Goal: Task Accomplishment & Management: Use online tool/utility

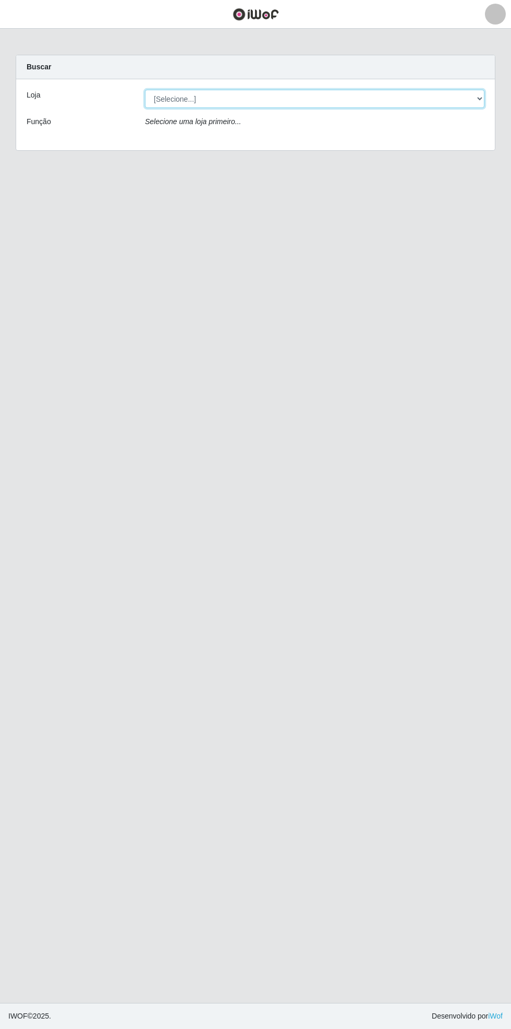
click at [478, 101] on select "[Selecione...] Bemais Supermercados - [GEOGRAPHIC_DATA]" at bounding box center [315, 99] width 340 height 18
select select "250"
click at [145, 90] on select "[Selecione...] Bemais Supermercados - [GEOGRAPHIC_DATA]" at bounding box center [315, 99] width 340 height 18
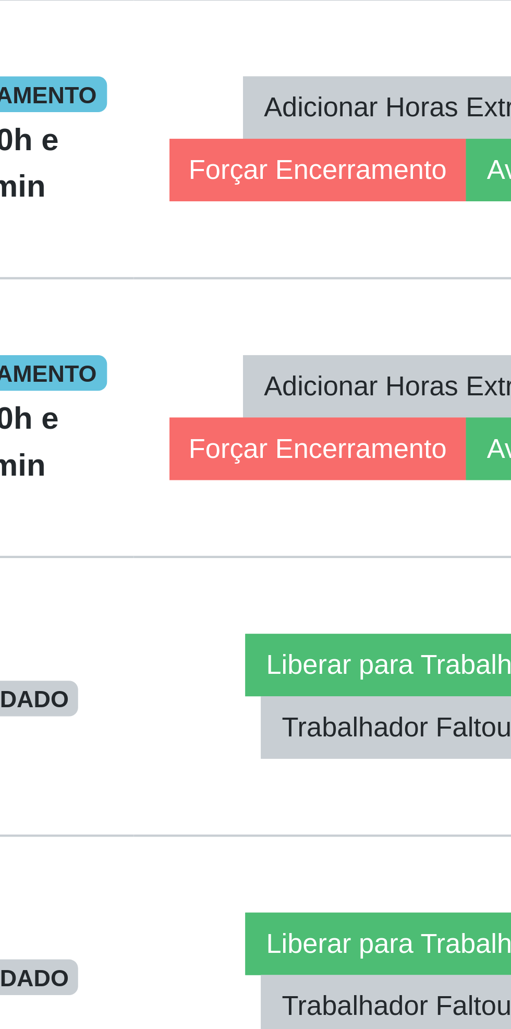
scroll to position [432, 0]
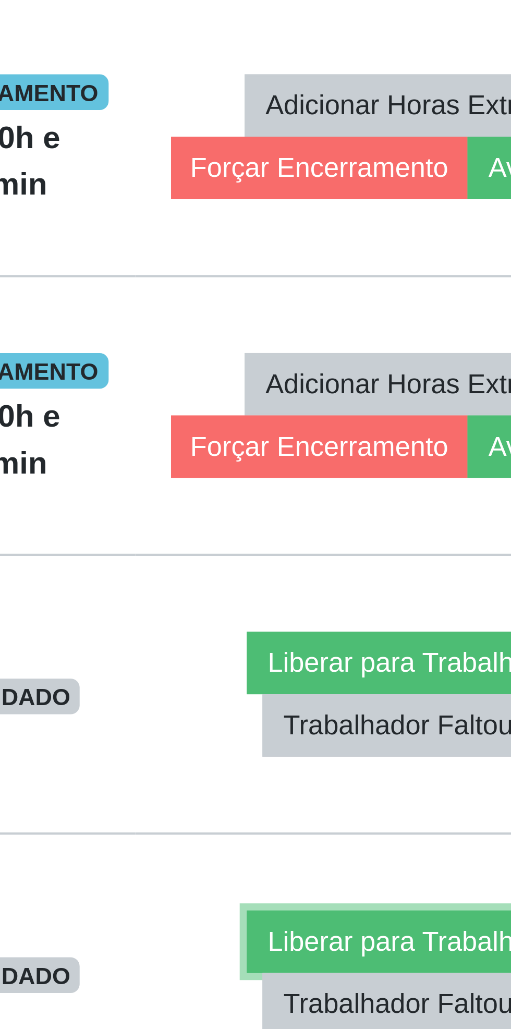
click at [424, 867] on button "Liberar para Trabalho" at bounding box center [422, 874] width 70 height 15
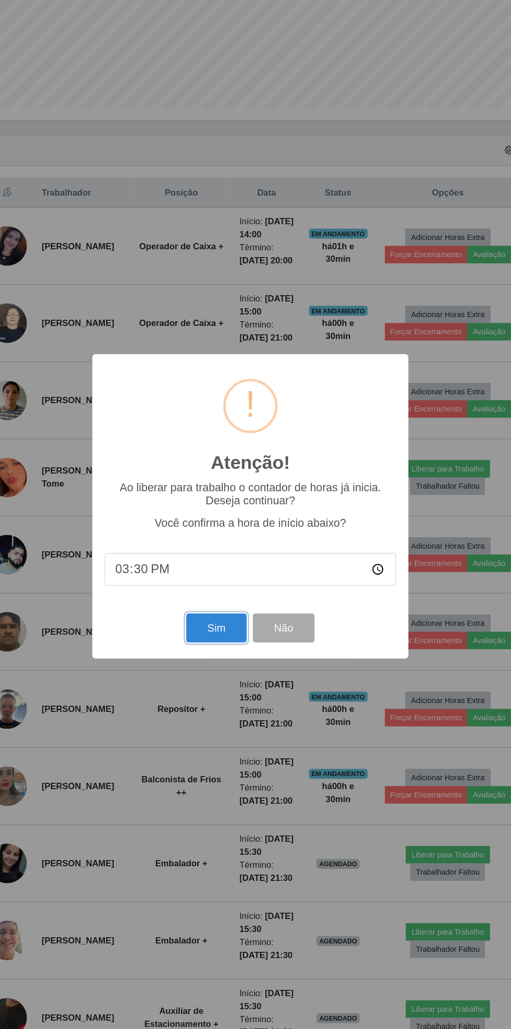
click at [217, 626] on button "Sim" at bounding box center [226, 617] width 51 height 25
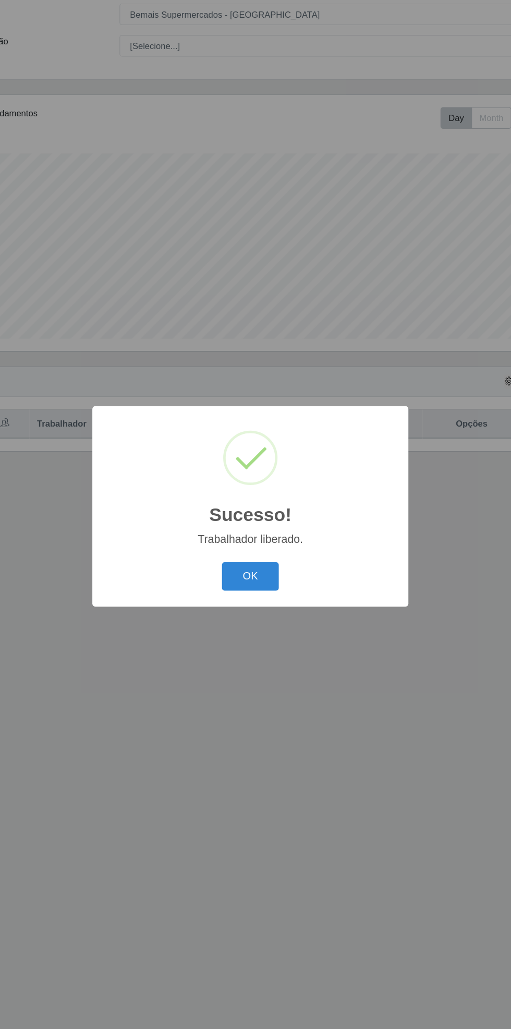
scroll to position [0, 0]
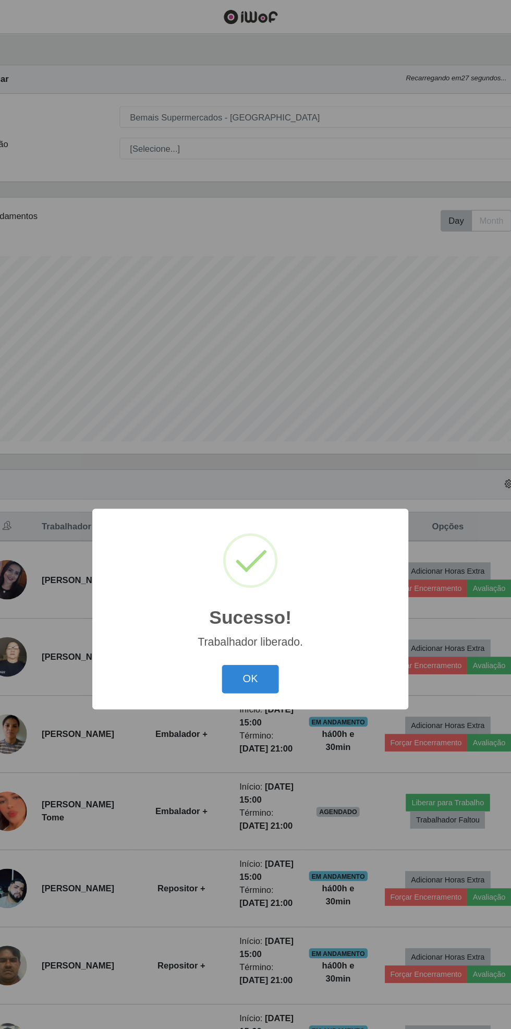
click at [258, 570] on button "OK" at bounding box center [256, 574] width 49 height 25
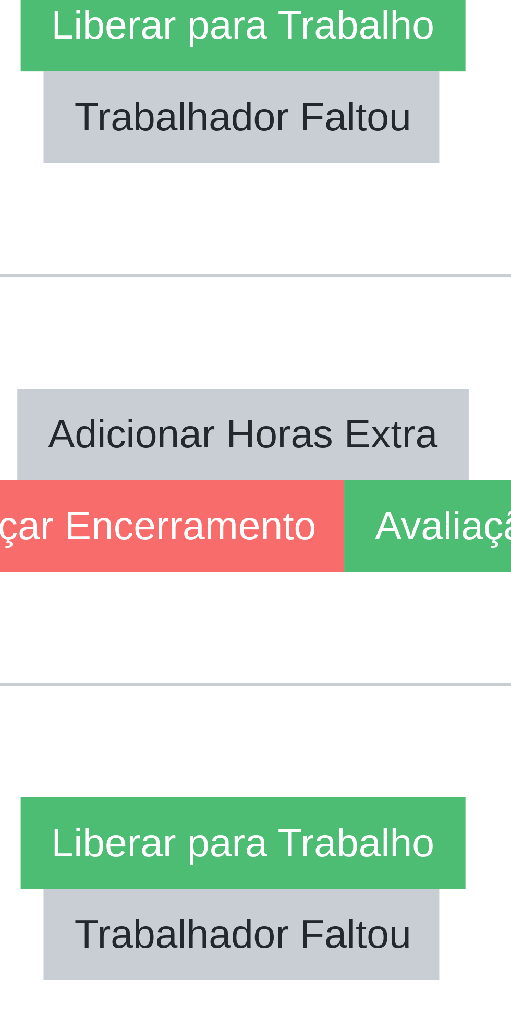
scroll to position [433, 0]
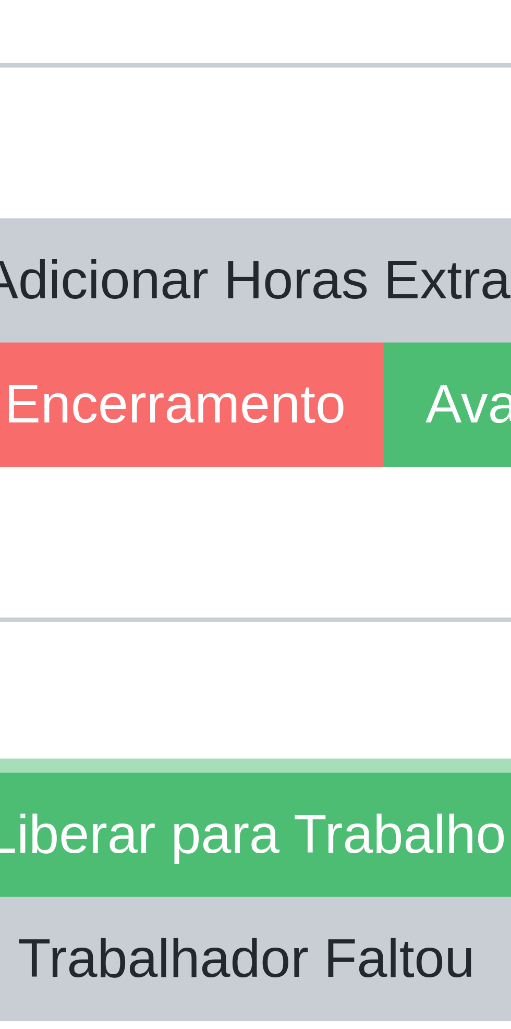
click at [422, 932] on button "Liberar para Trabalho" at bounding box center [422, 939] width 70 height 15
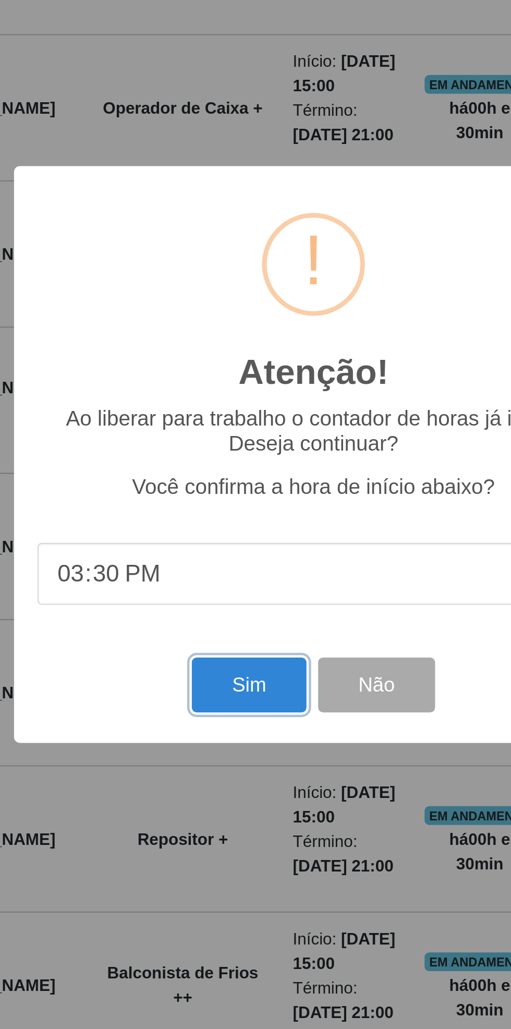
click at [223, 622] on button "Sim" at bounding box center [226, 617] width 51 height 25
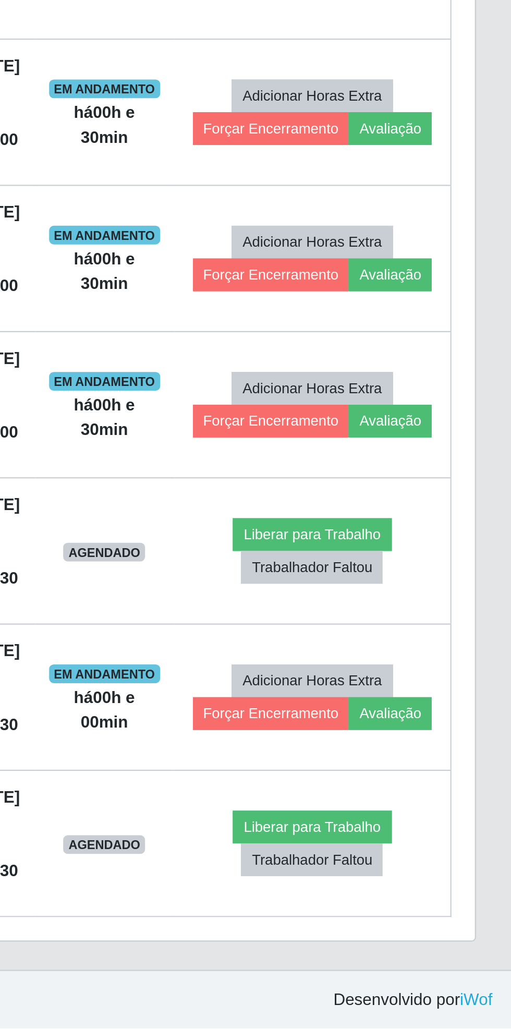
scroll to position [0, 0]
